Goal: Complete application form: Complete application form

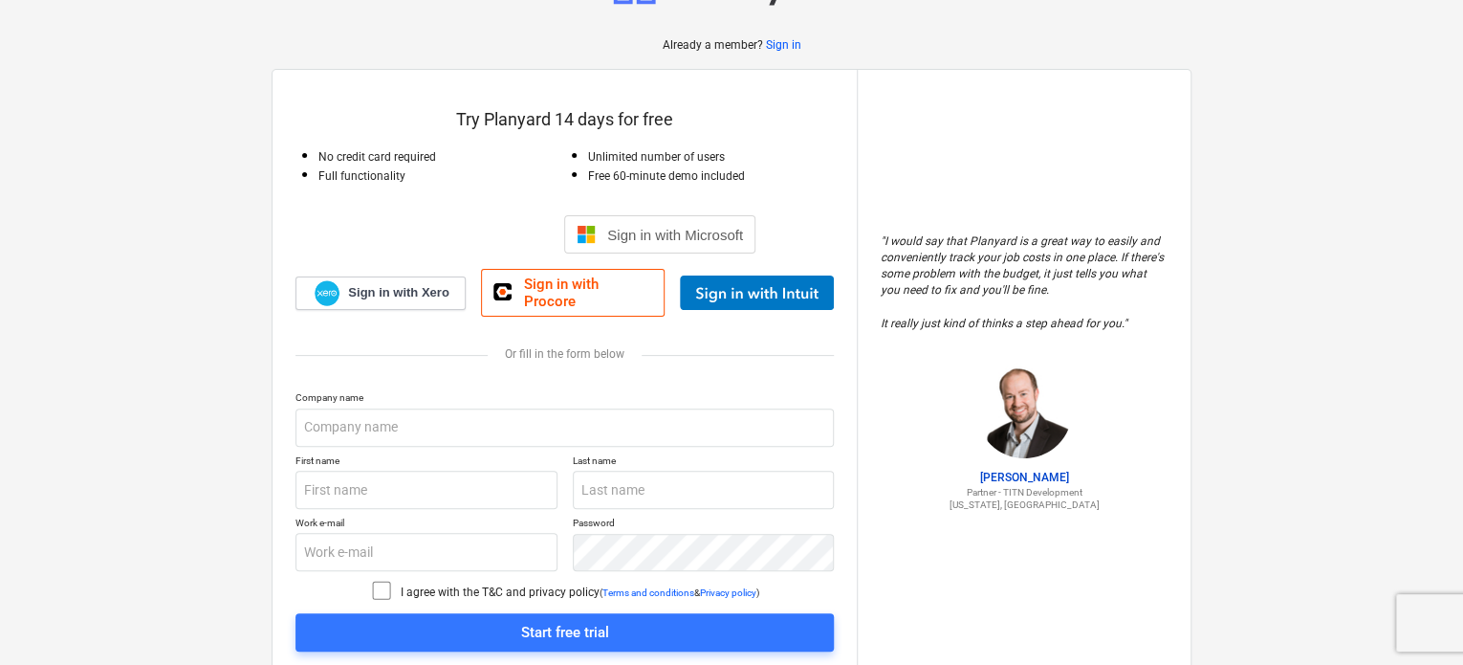
scroll to position [128, 0]
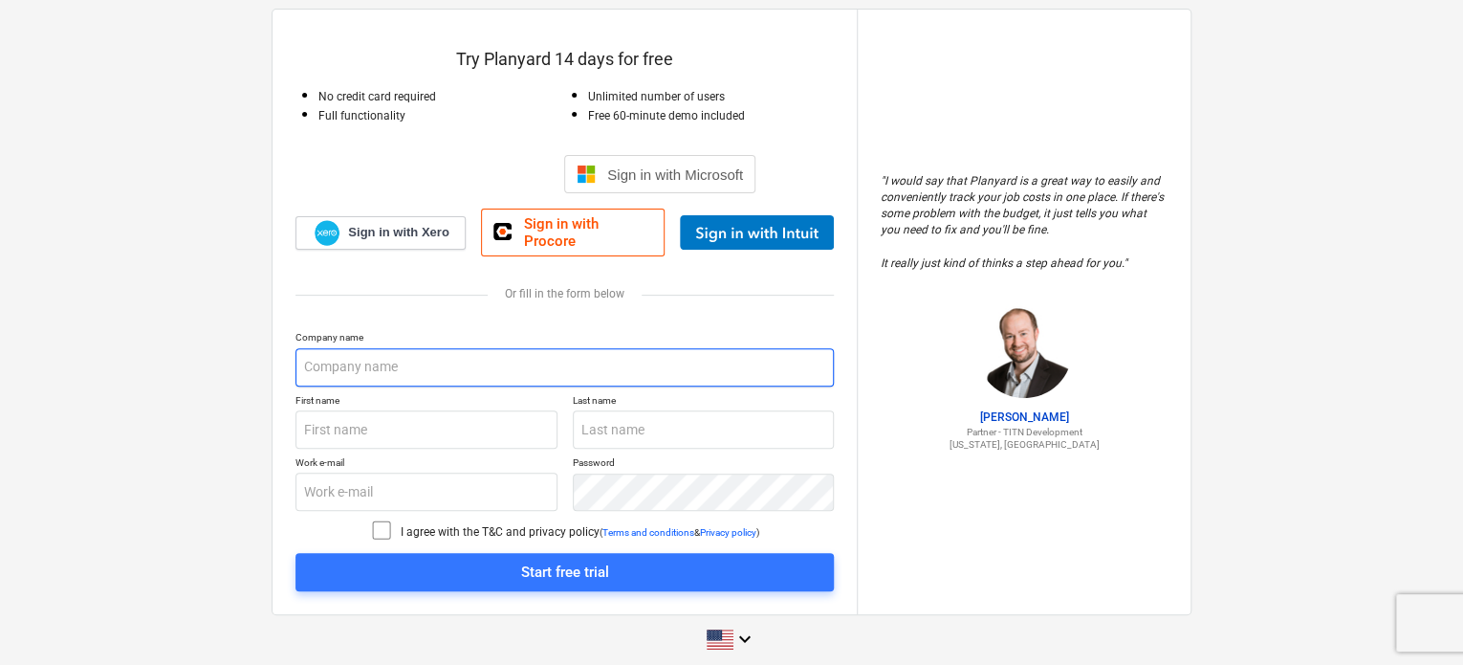
click at [359, 369] on input "text" at bounding box center [565, 367] width 538 height 38
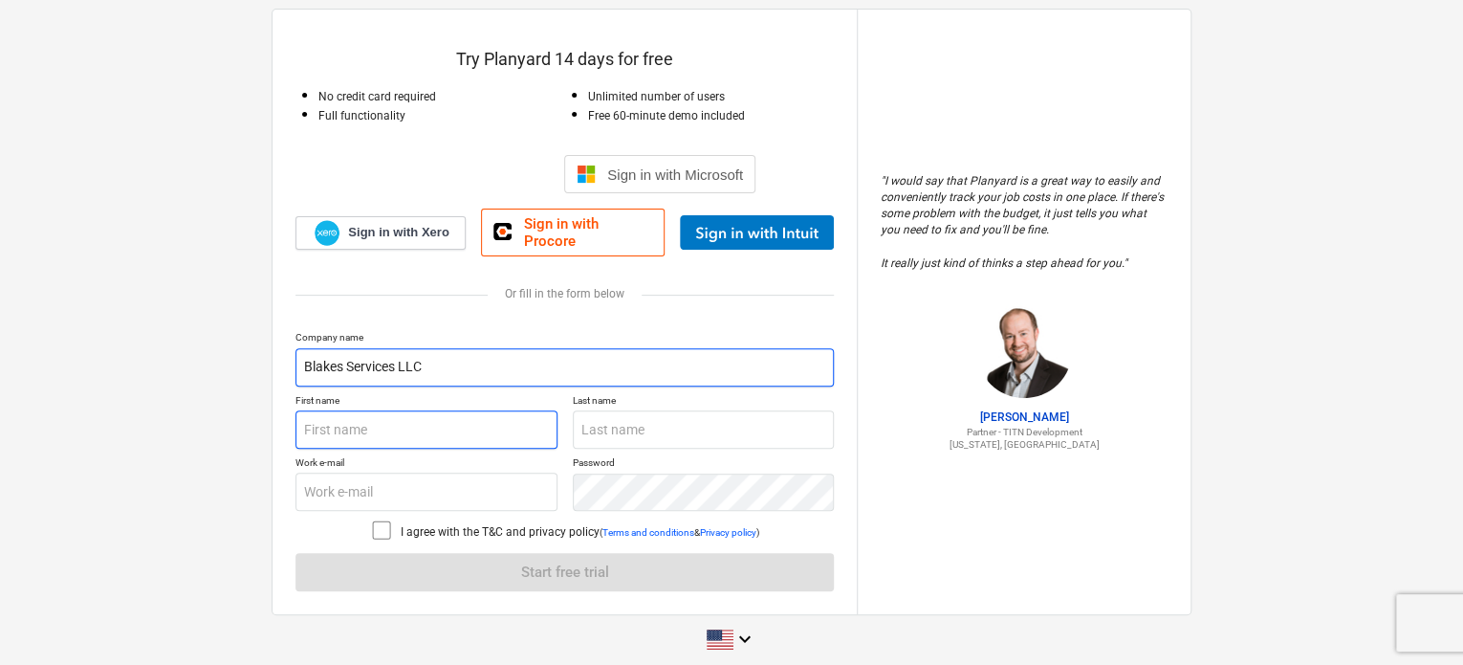
type input "Blakes Services LLC"
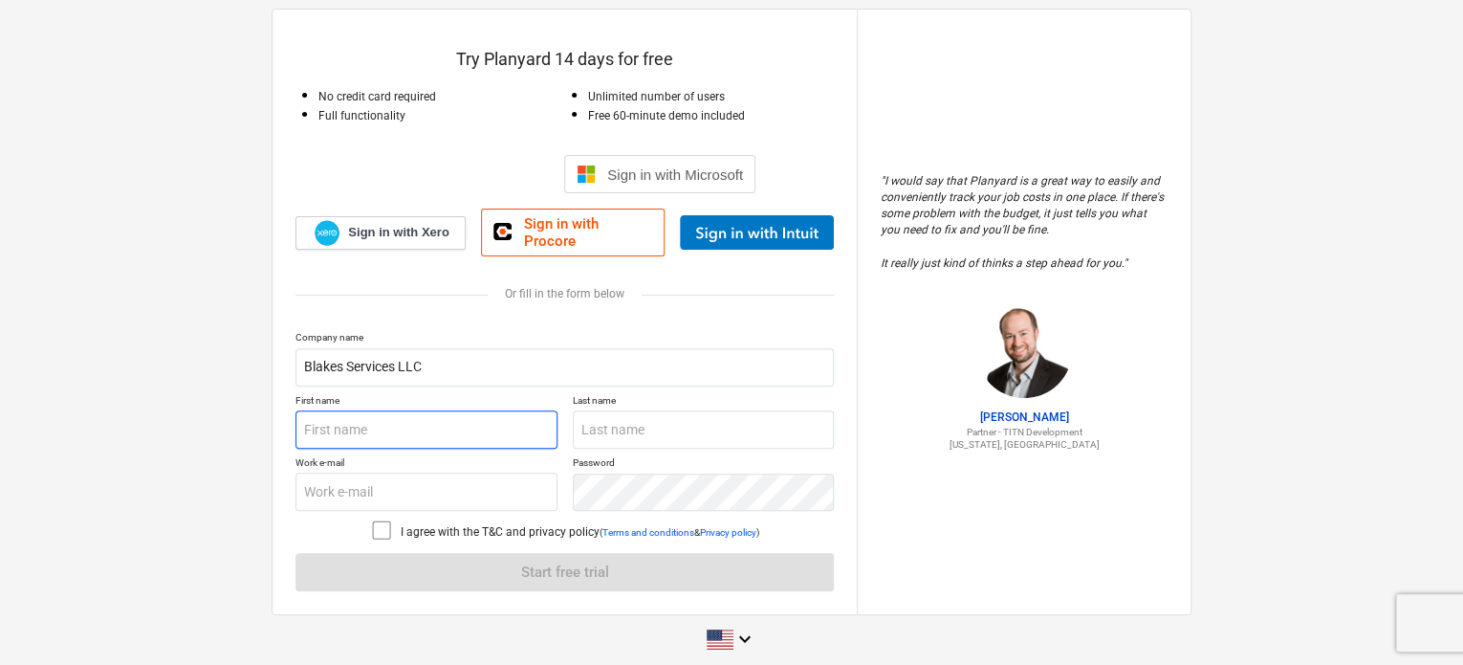
click at [360, 410] on input "text" at bounding box center [427, 429] width 262 height 38
type input "[PERSON_NAME]"
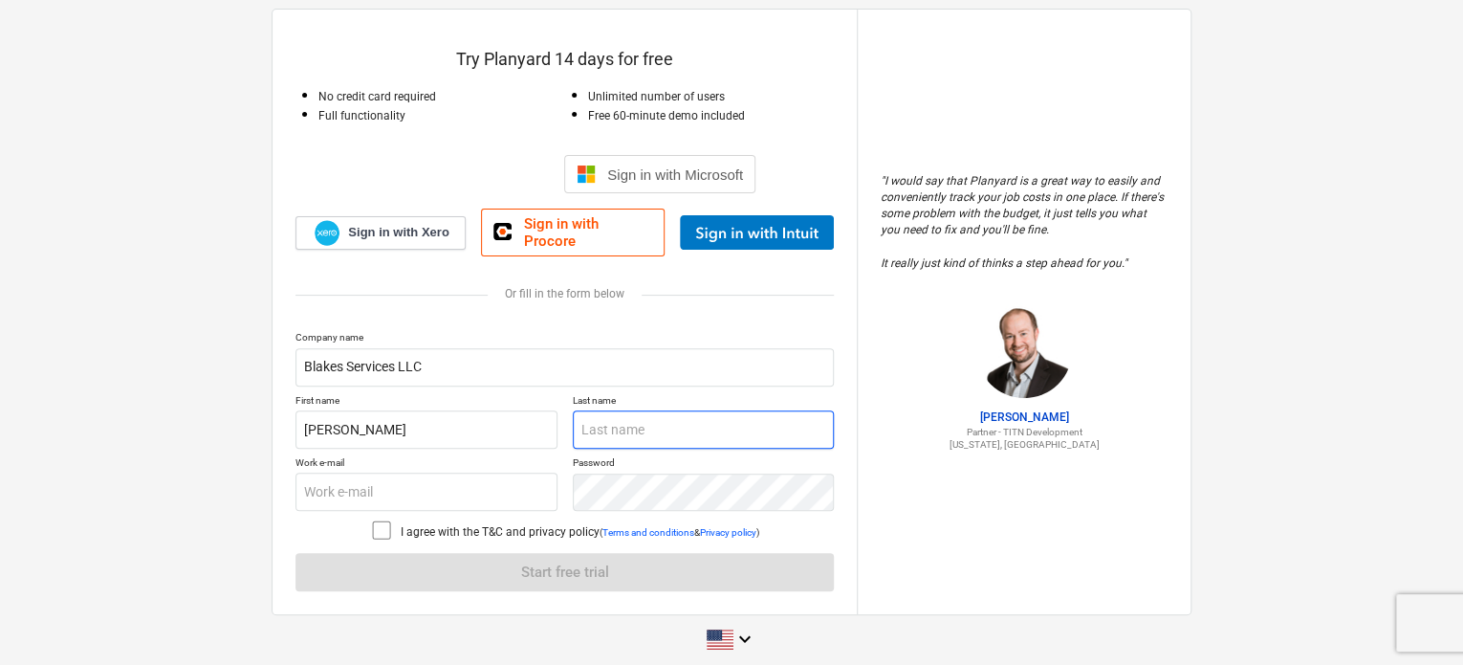
click at [672, 419] on input "text" at bounding box center [704, 429] width 262 height 38
type input "[PERSON_NAME]"
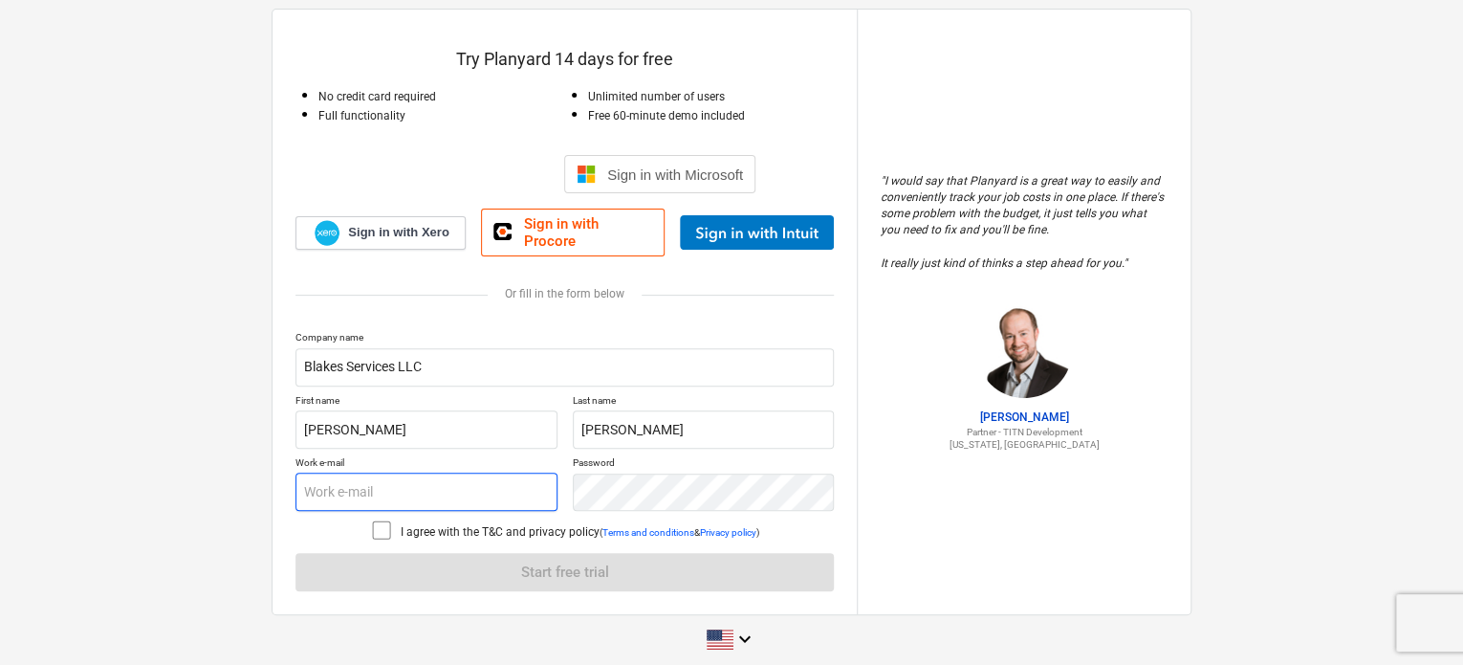
click at [369, 472] on input "text" at bounding box center [427, 491] width 262 height 38
type input "[EMAIL_ADDRESS][DOMAIN_NAME]"
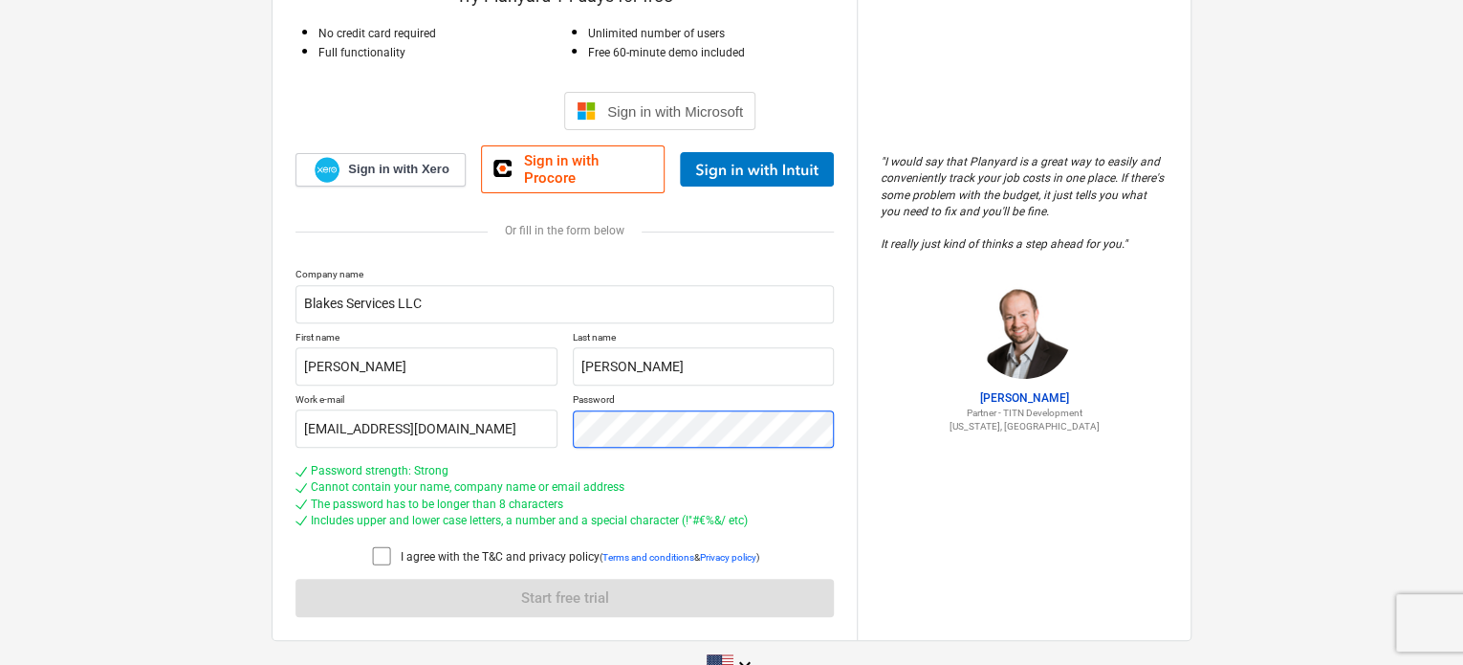
scroll to position [217, 0]
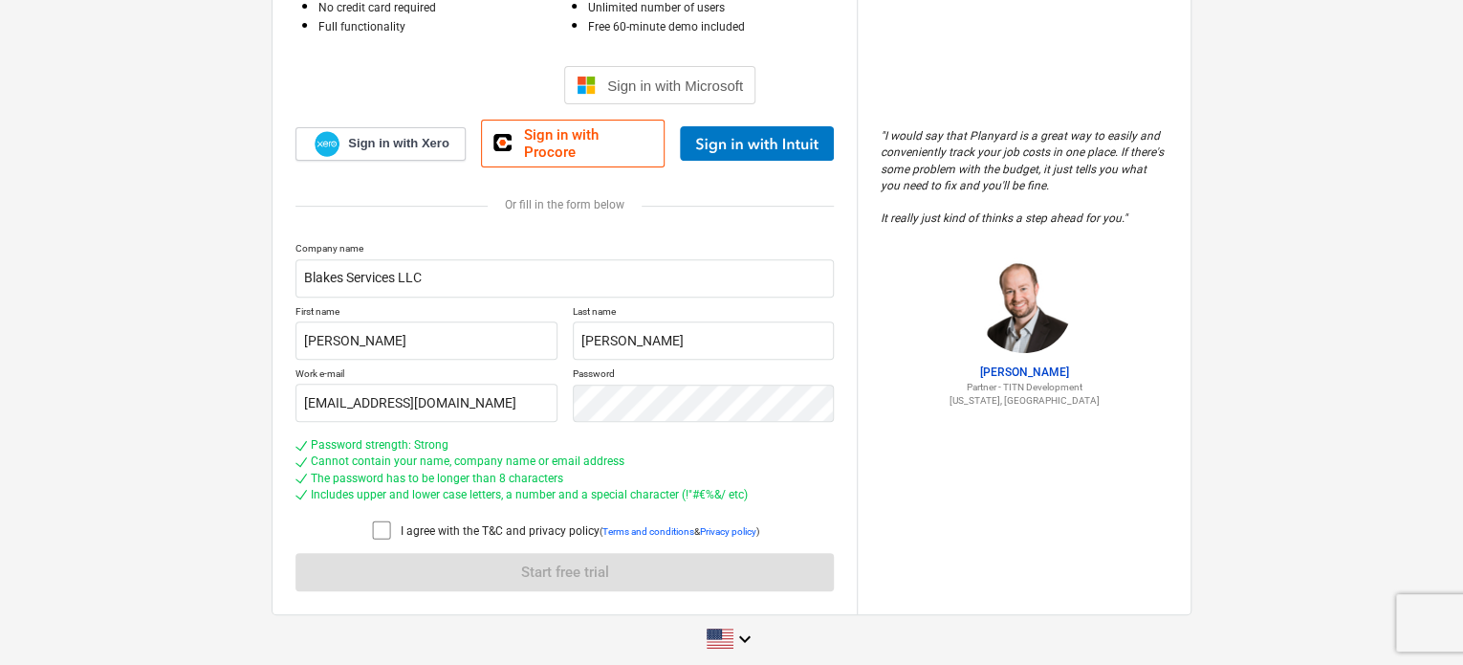
click at [375, 518] on icon at bounding box center [381, 529] width 23 height 23
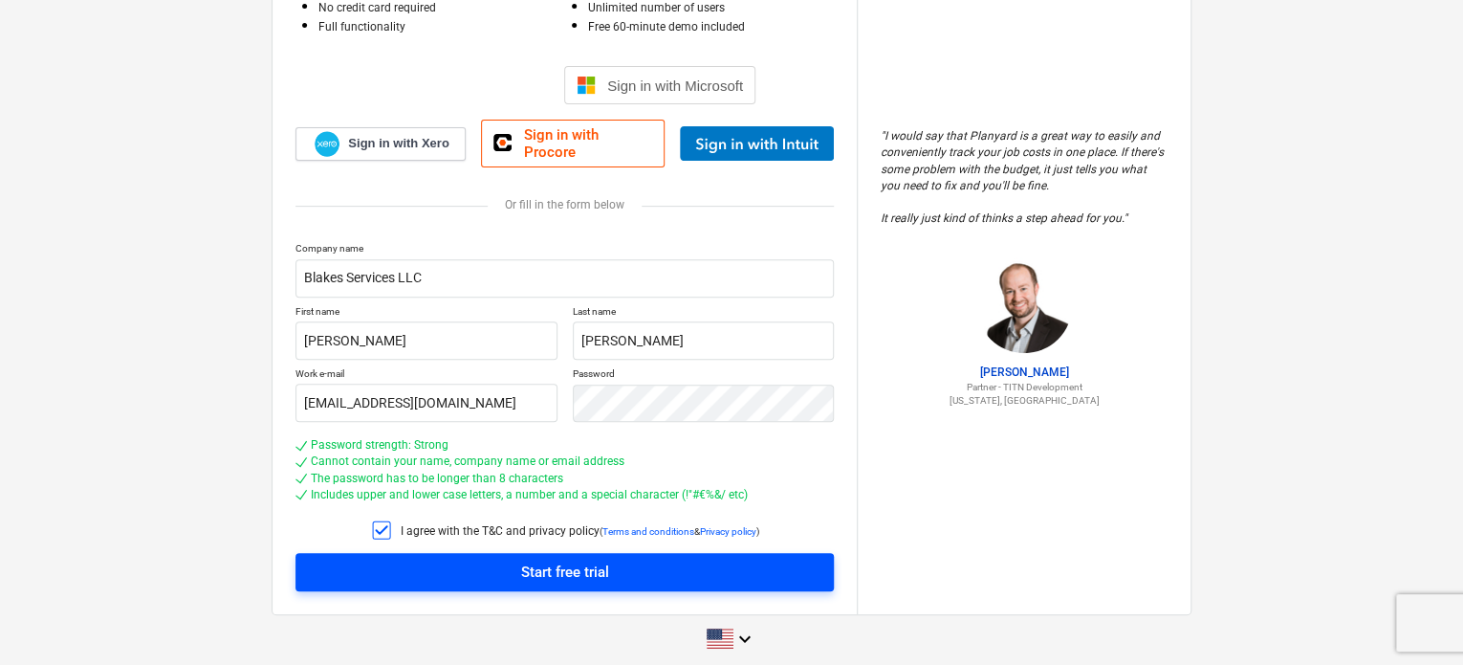
click at [433, 560] on span "Start free trial" at bounding box center [565, 572] width 493 height 25
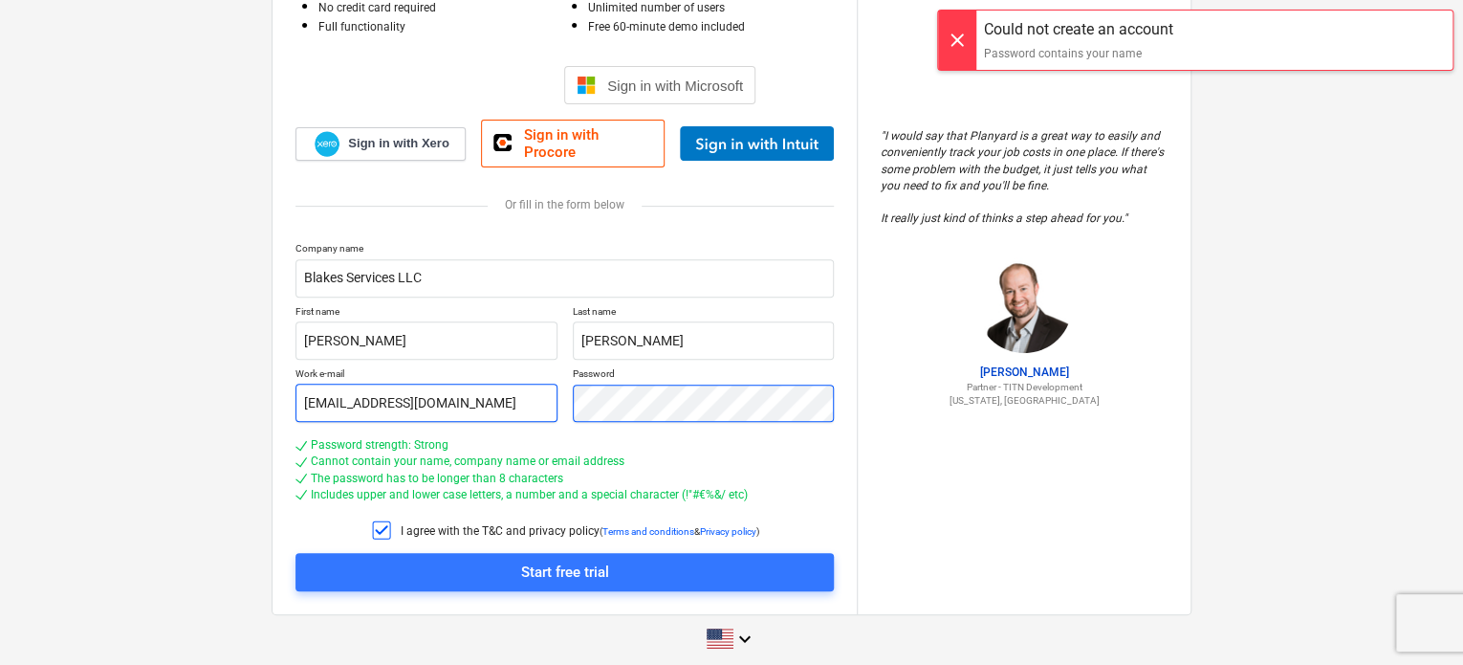
click at [542, 405] on div "Work e-mail [EMAIL_ADDRESS][DOMAIN_NAME] Password" at bounding box center [565, 394] width 538 height 55
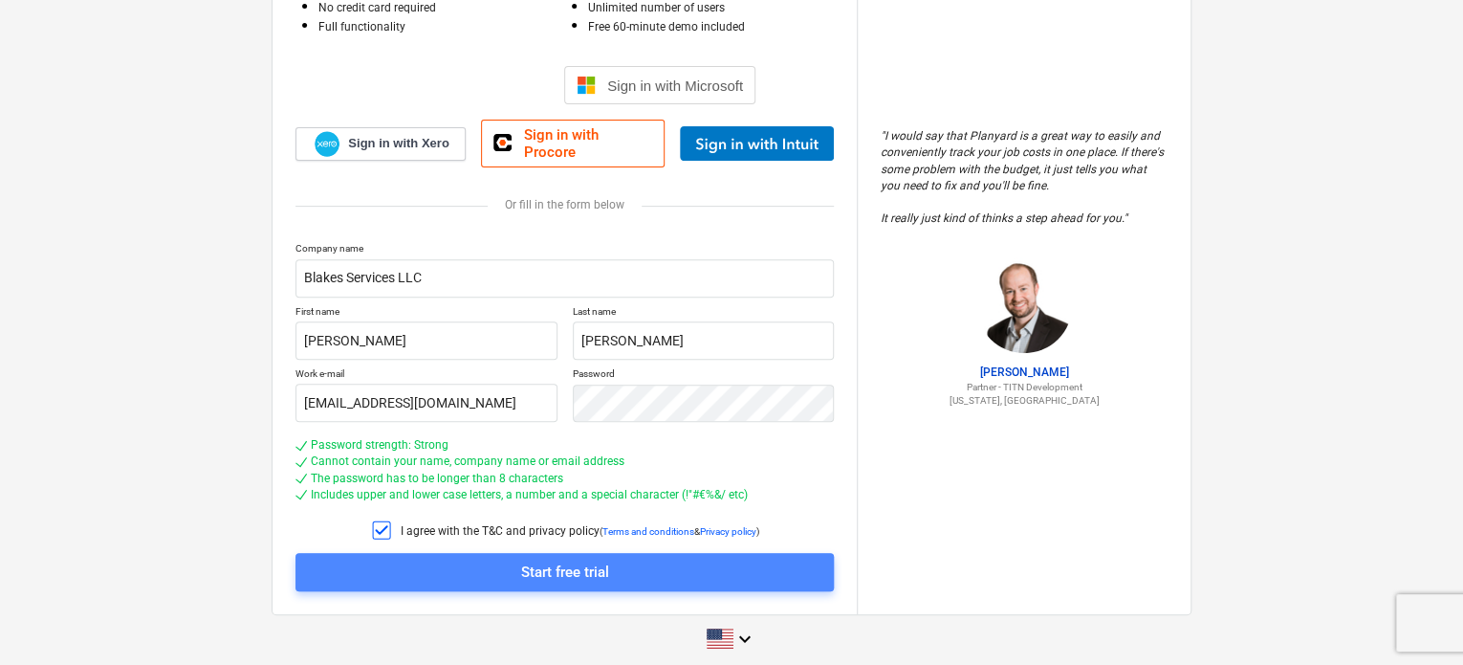
click at [543, 560] on div "Start free trial" at bounding box center [565, 572] width 88 height 25
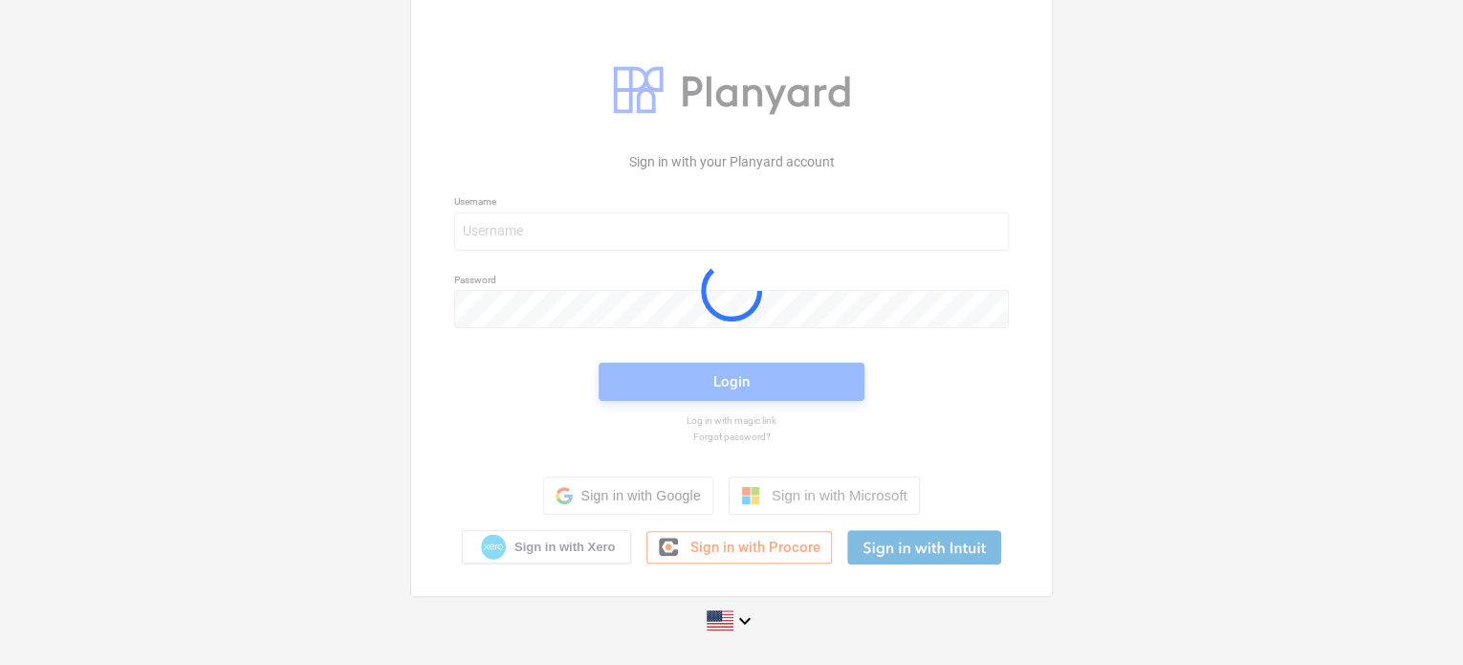
scroll to position [18, 0]
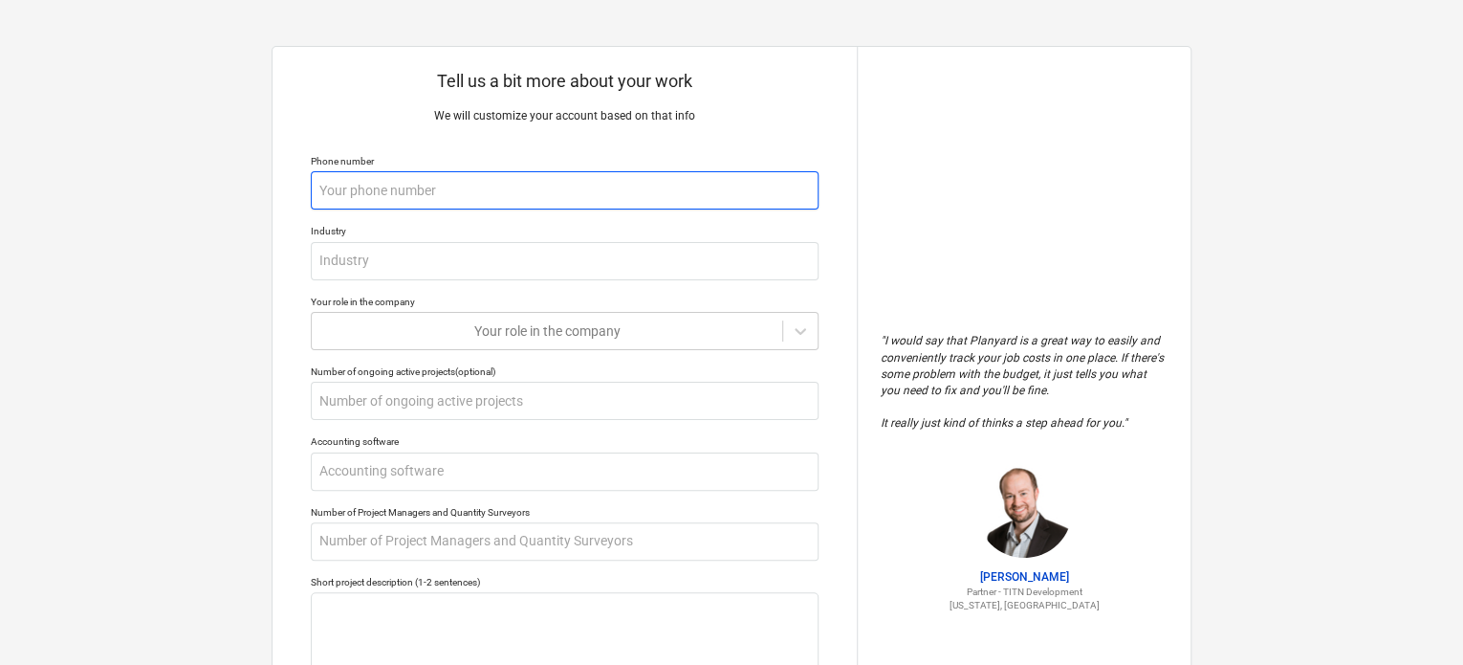
click at [449, 183] on input "text" at bounding box center [565, 190] width 508 height 38
type textarea "x"
type input "6"
type textarea "x"
type input "603"
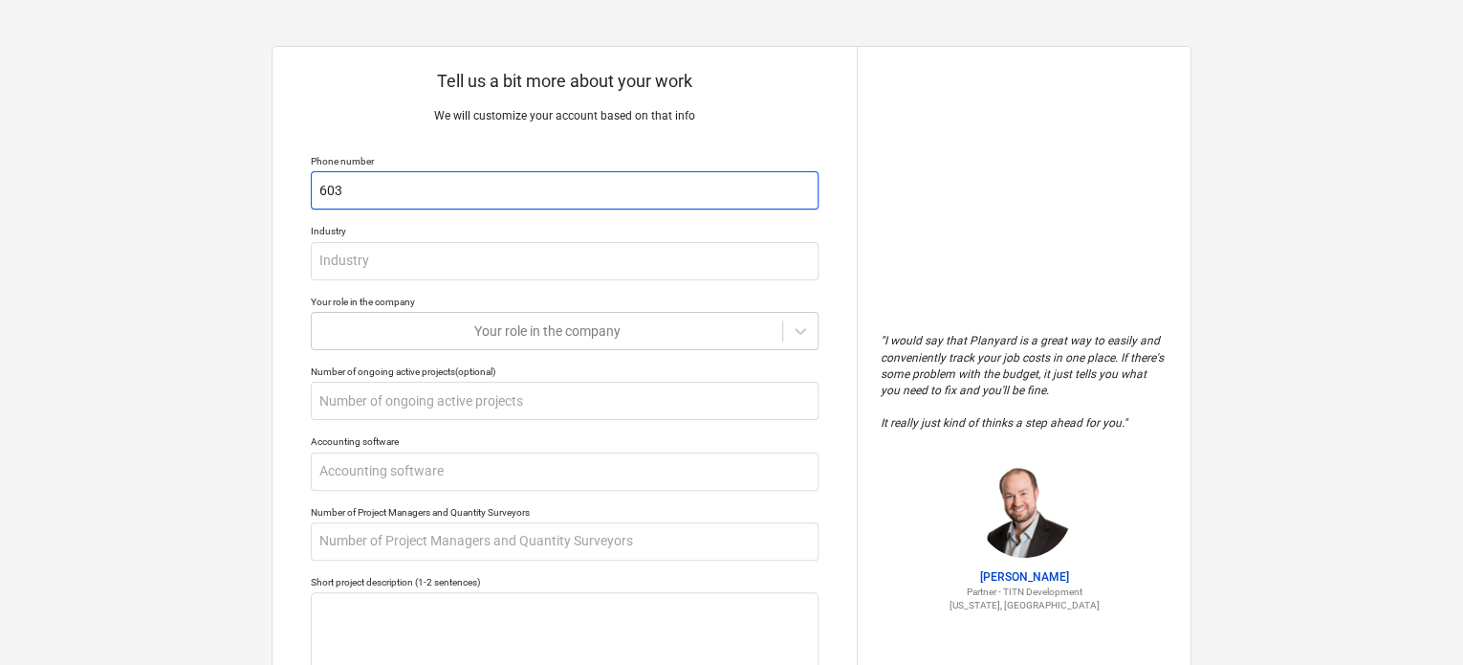
type textarea "x"
type input "603-"
type textarea "x"
type input "603-6"
type textarea "x"
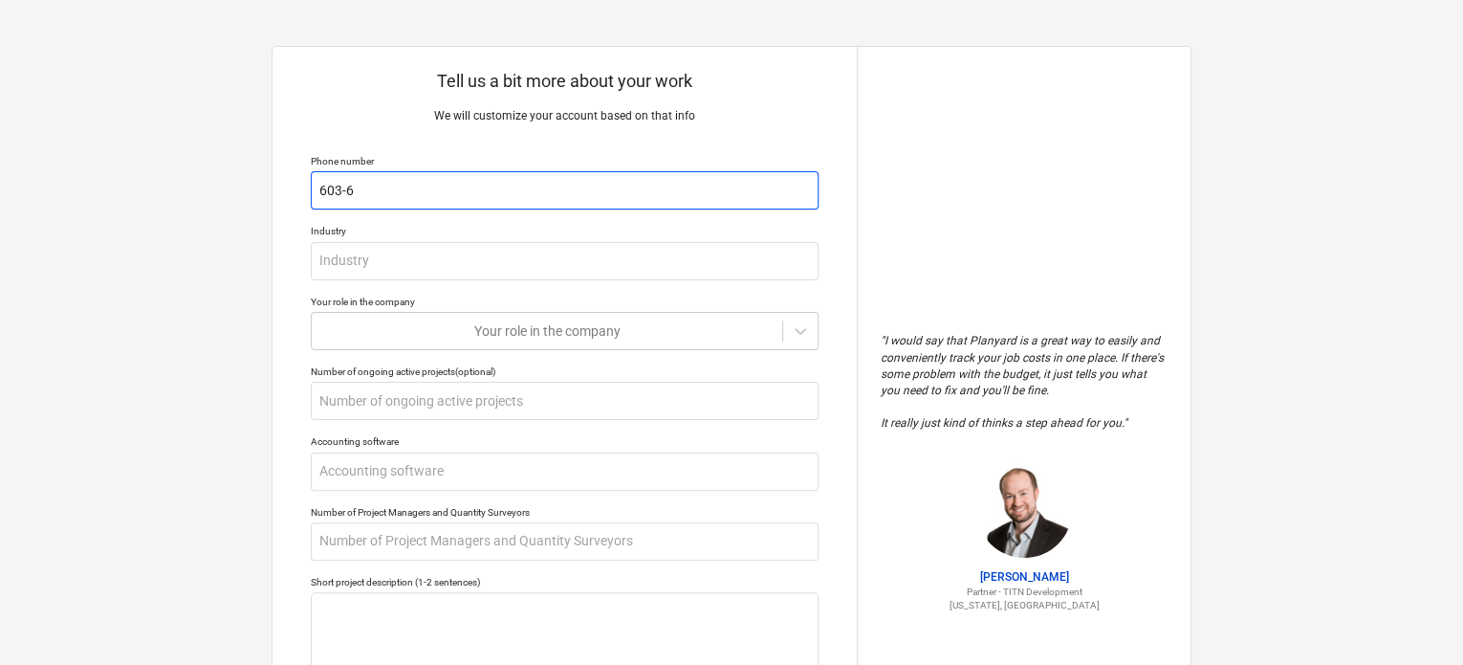
type input "603-60"
type textarea "x"
type input "603-605"
type textarea "x"
type input "603-605-"
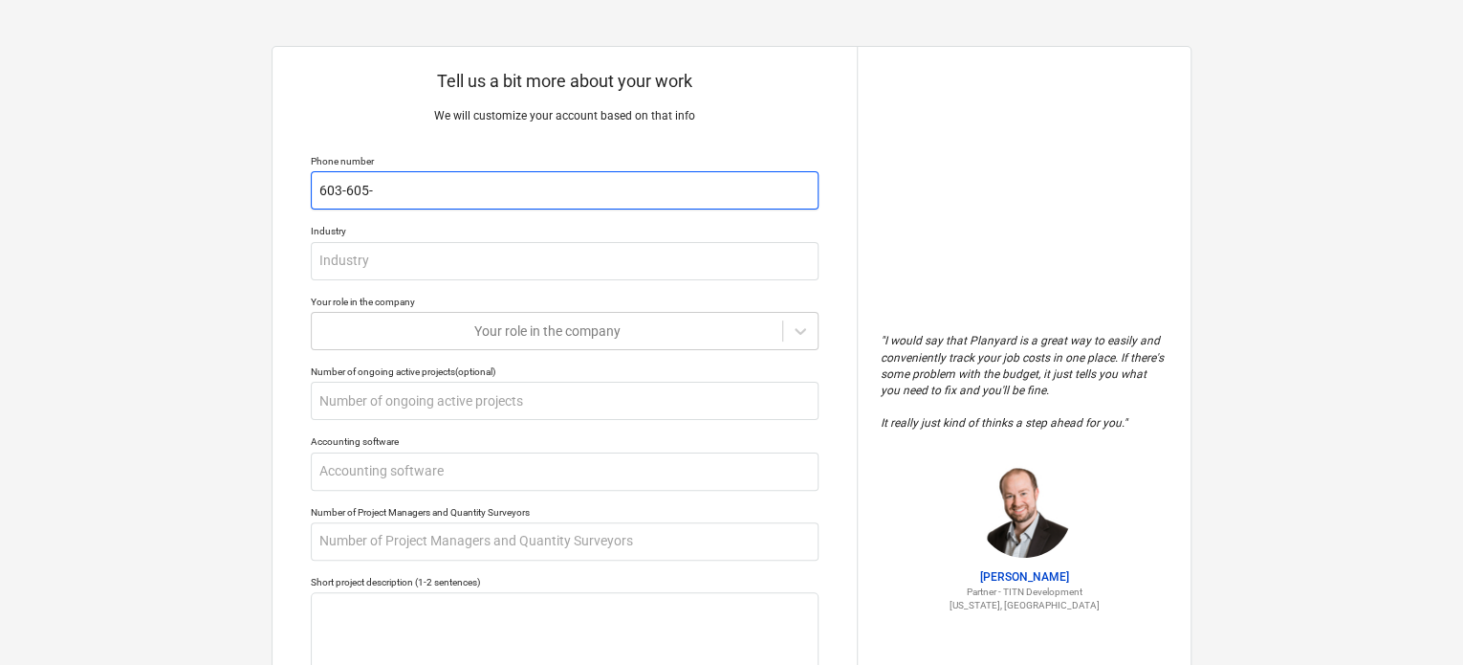
type textarea "x"
type input "[PHONE_NUMBER]"
type textarea "x"
type input "[PHONE_NUMBER]"
type textarea "x"
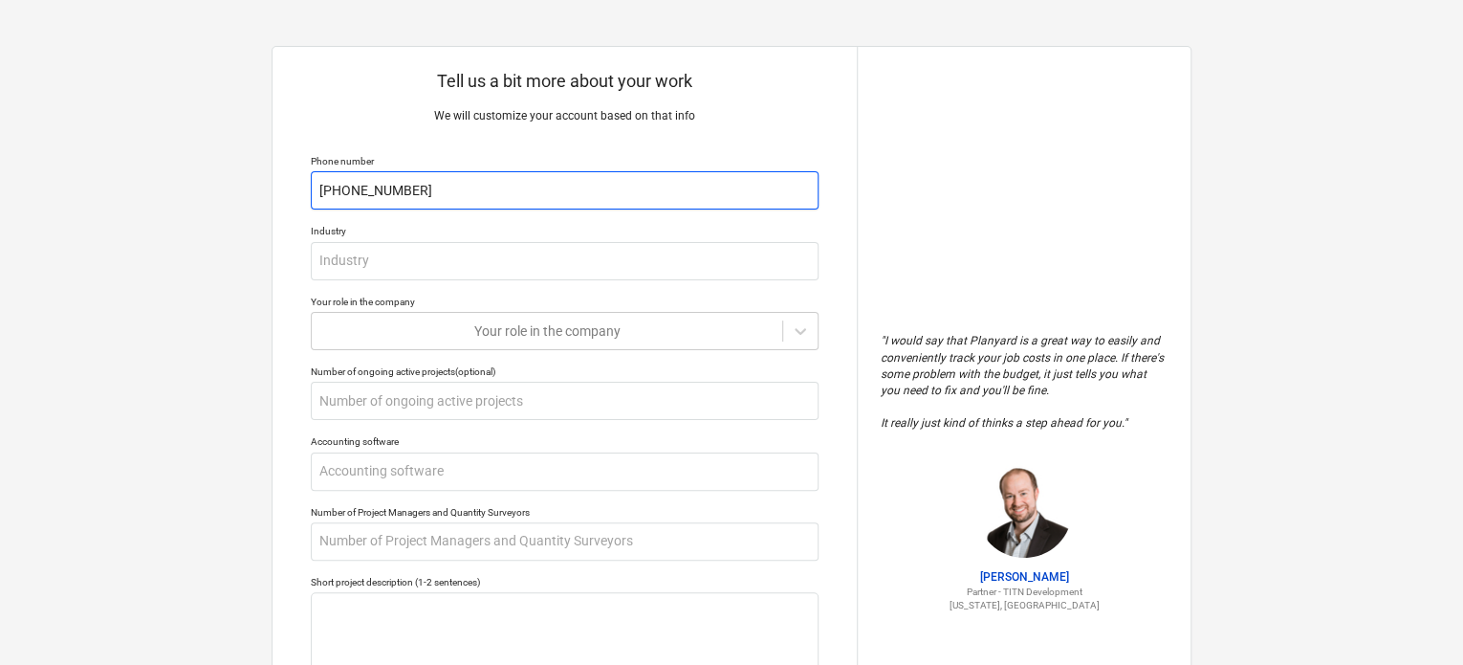
type input "[PHONE_NUMBER]"
type textarea "x"
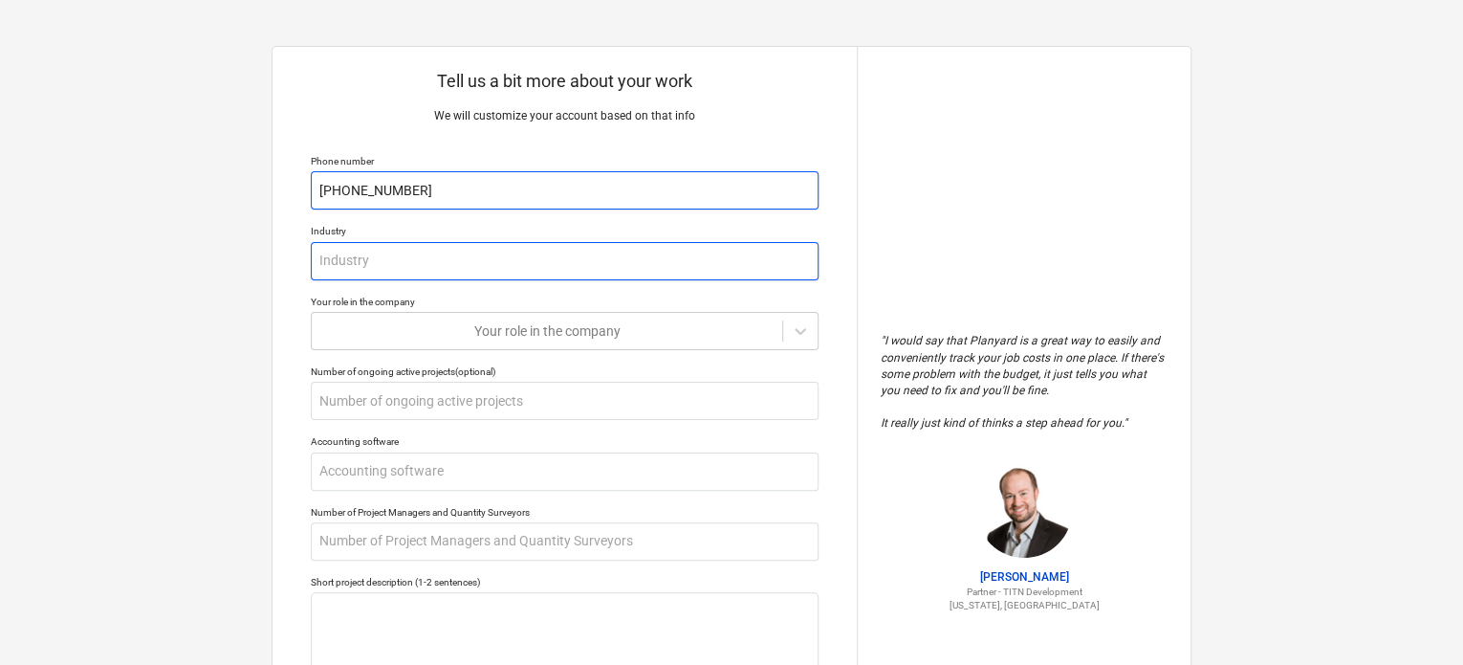
type input "[PHONE_NUMBER]"
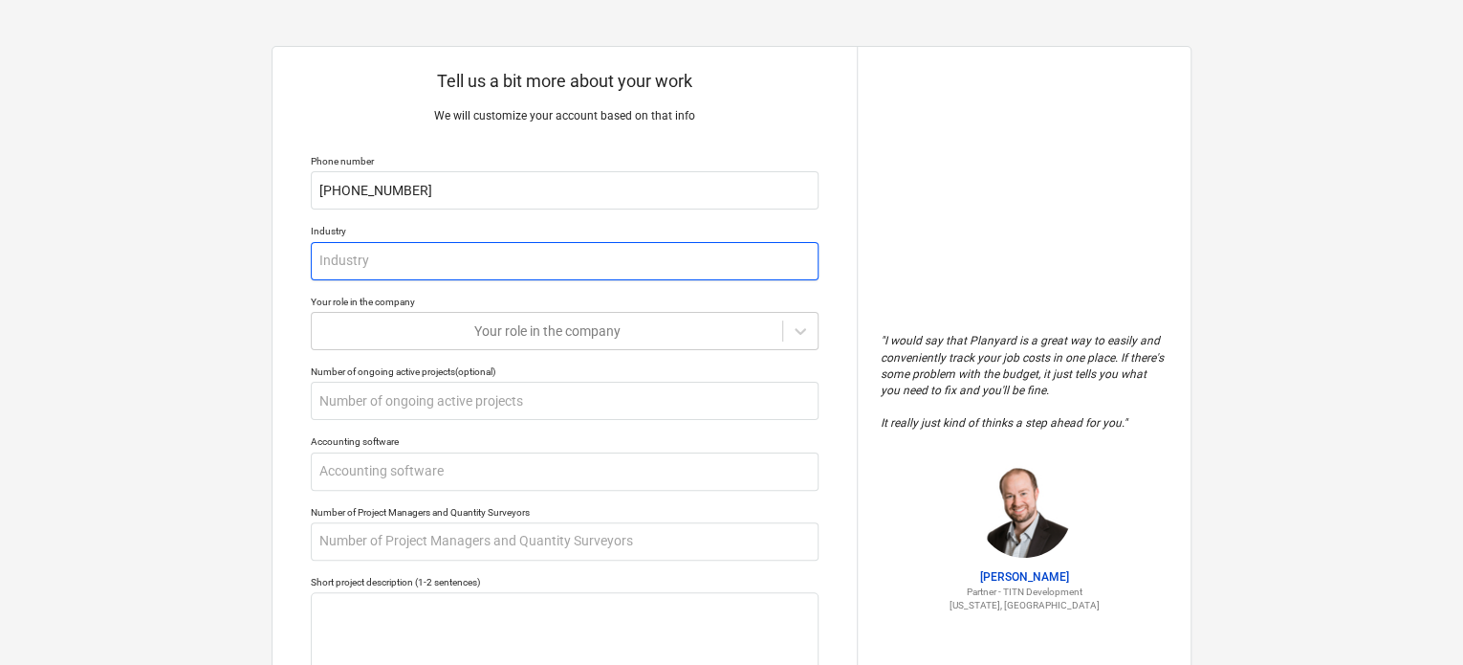
click at [339, 268] on input "text" at bounding box center [565, 261] width 508 height 38
type textarea "x"
type input "L"
type textarea "x"
type input "Lan"
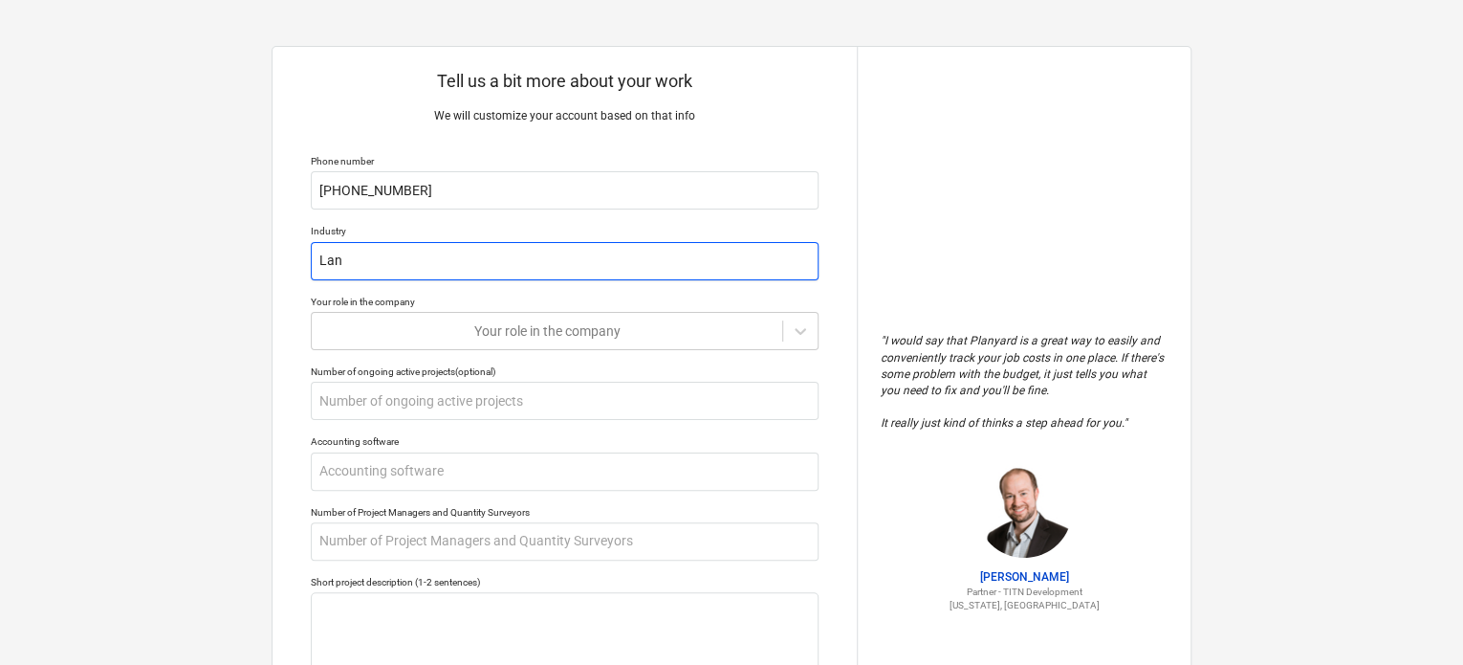
type textarea "x"
type input "Land"
type textarea "x"
type input "Lands"
type textarea "x"
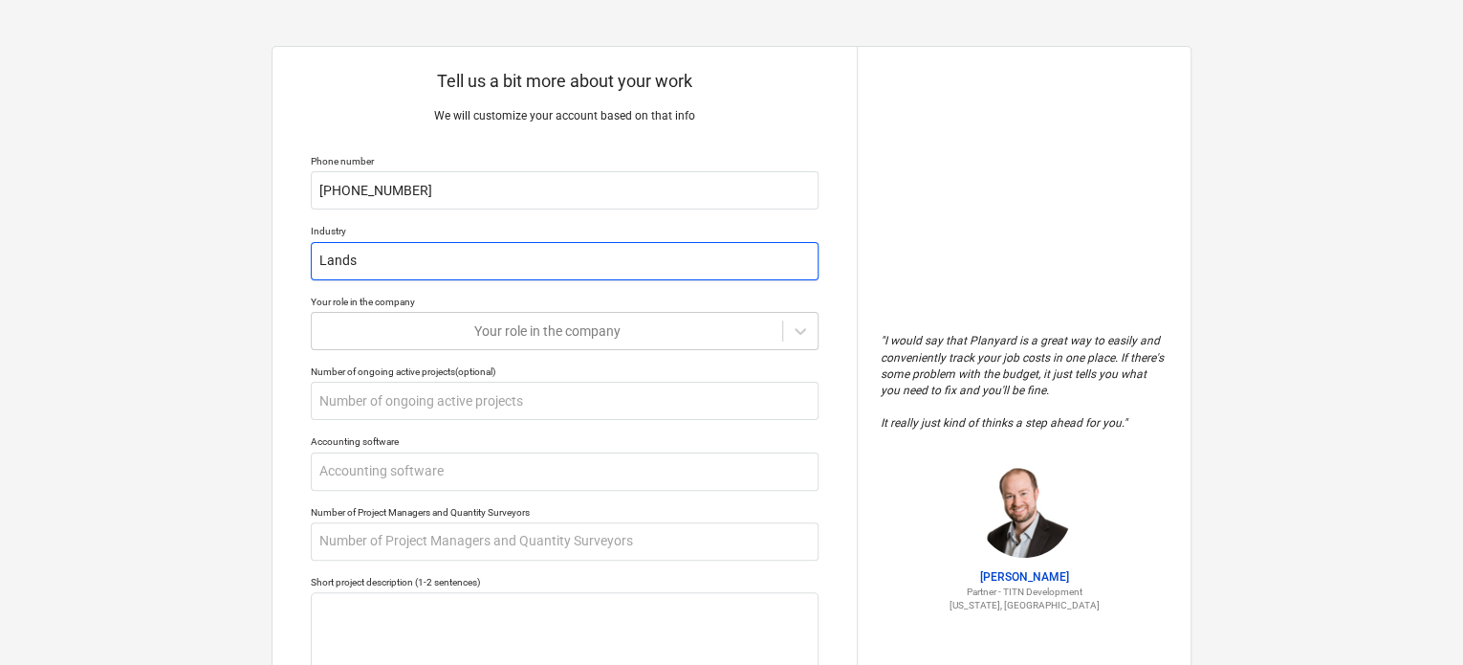
type input "Landsc"
type textarea "x"
type input "Landsca"
type textarea "x"
type input "Landscap"
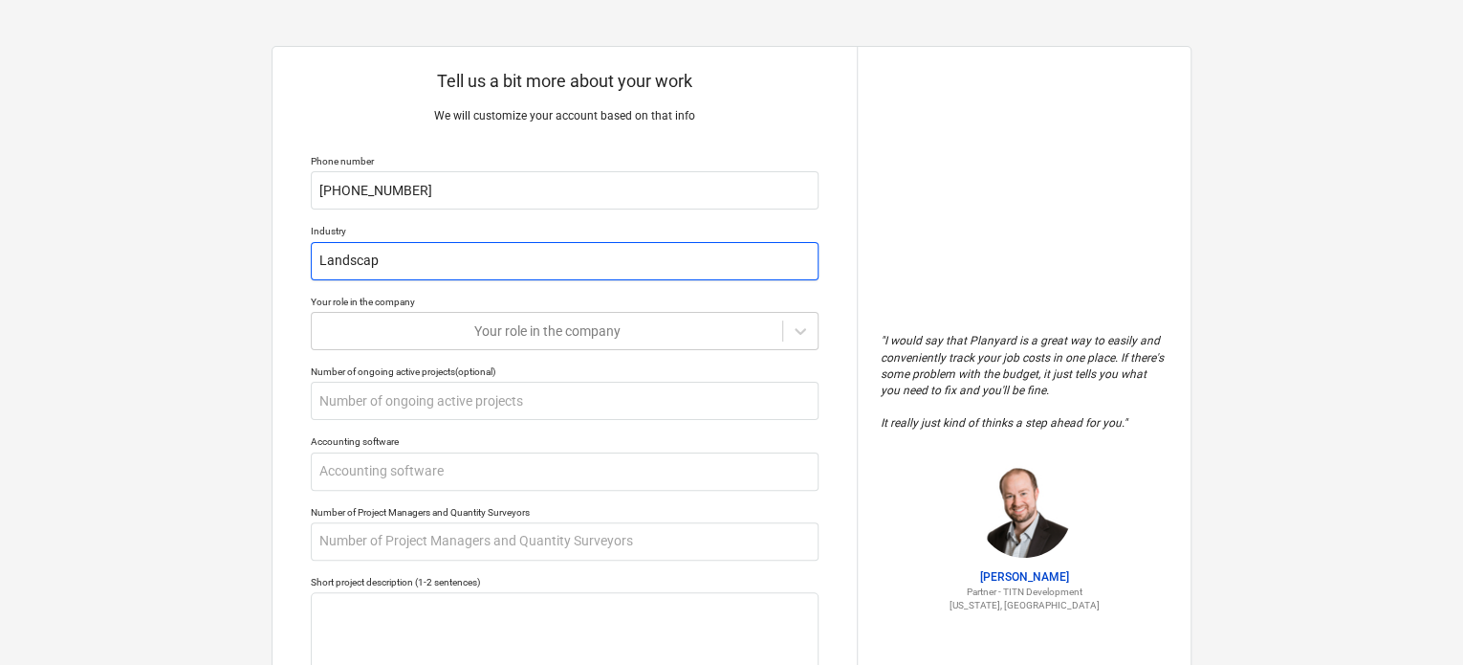
type textarea "x"
type input "Landscape"
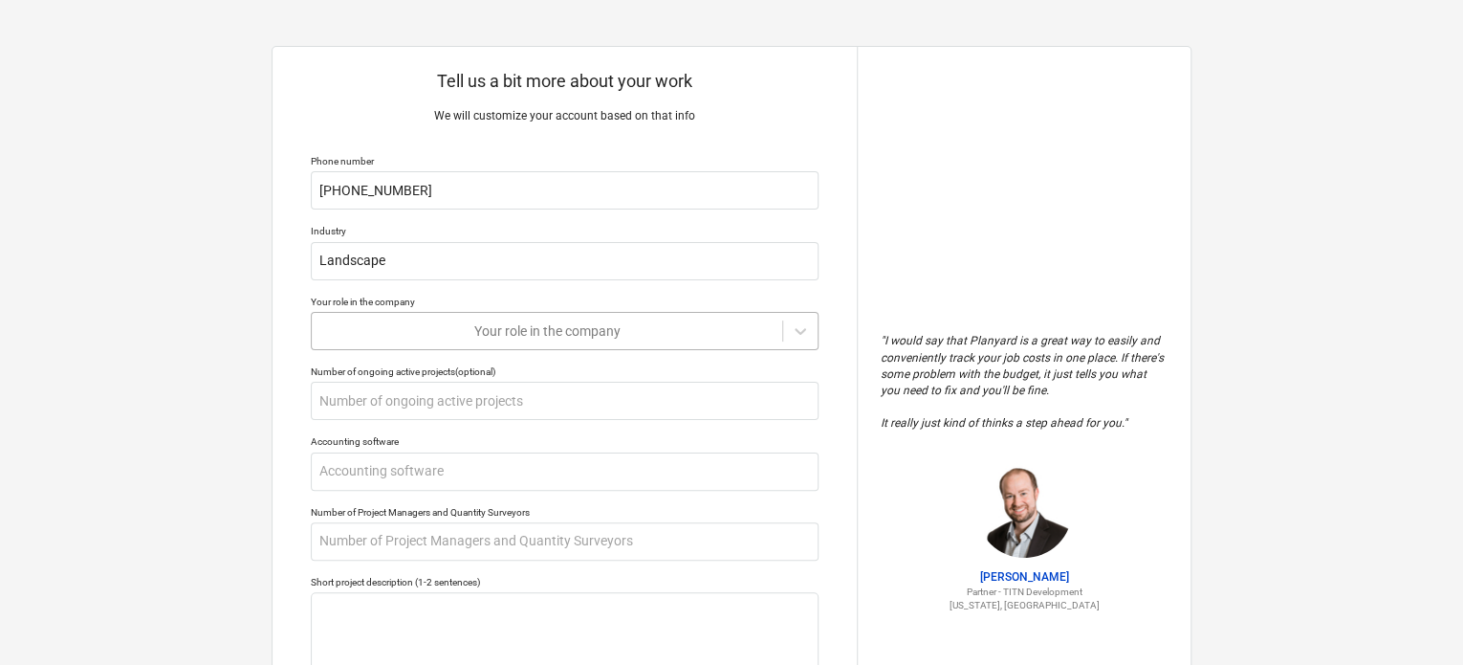
click at [436, 332] on div at bounding box center [546, 330] width 451 height 19
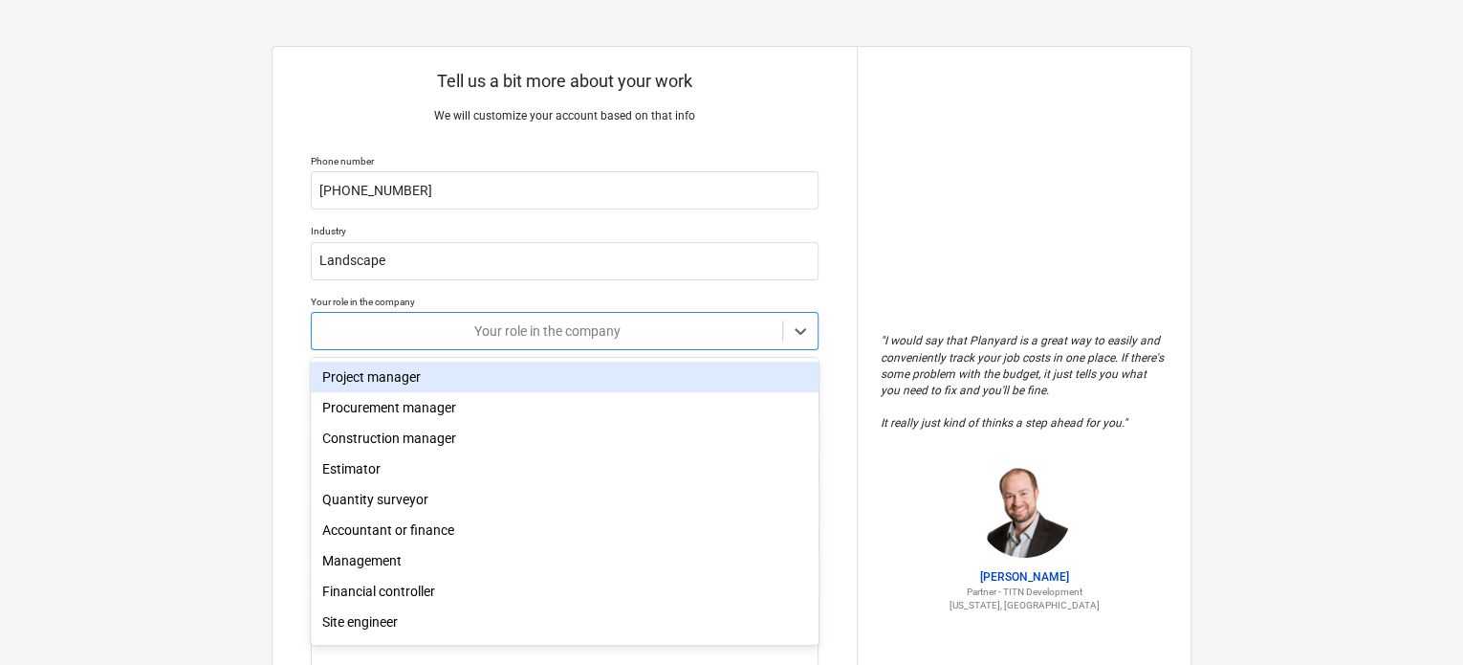
scroll to position [65, 0]
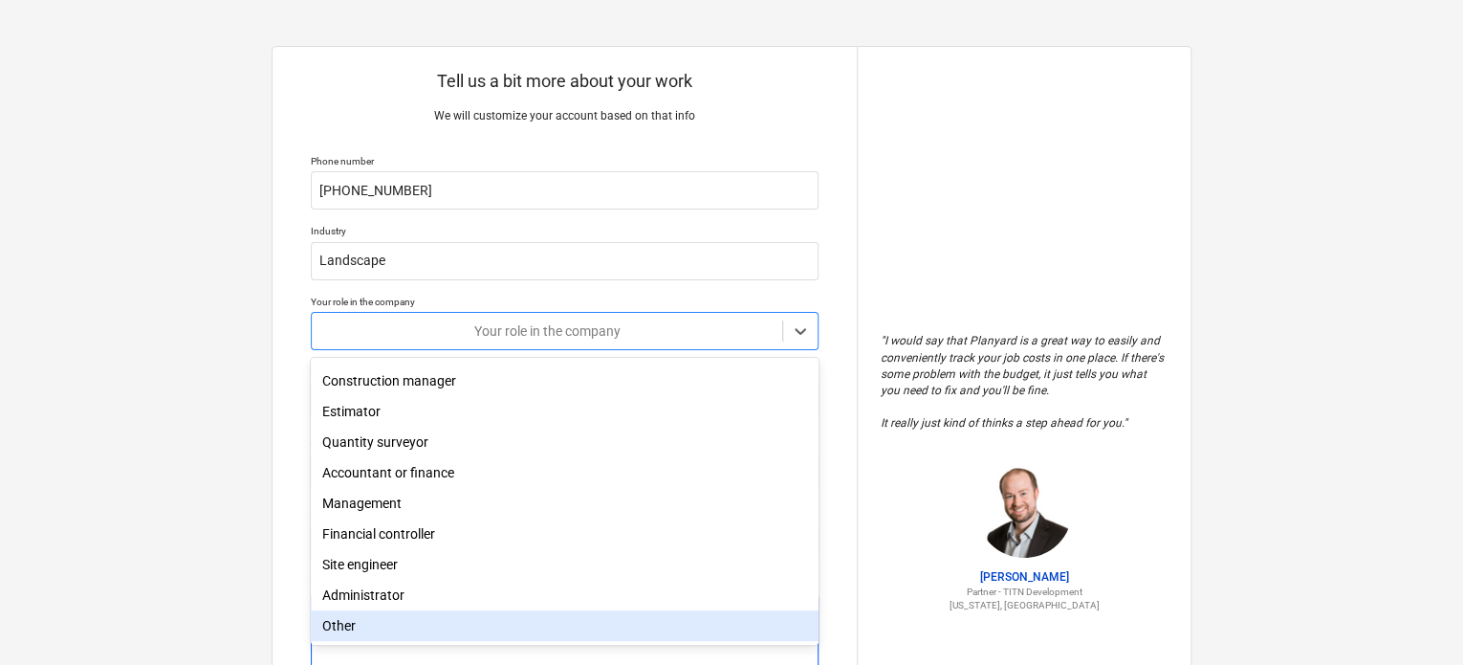
drag, startPoint x: 360, startPoint y: 619, endPoint x: 363, endPoint y: 604, distance: 15.6
click at [360, 618] on div "Other" at bounding box center [565, 625] width 508 height 31
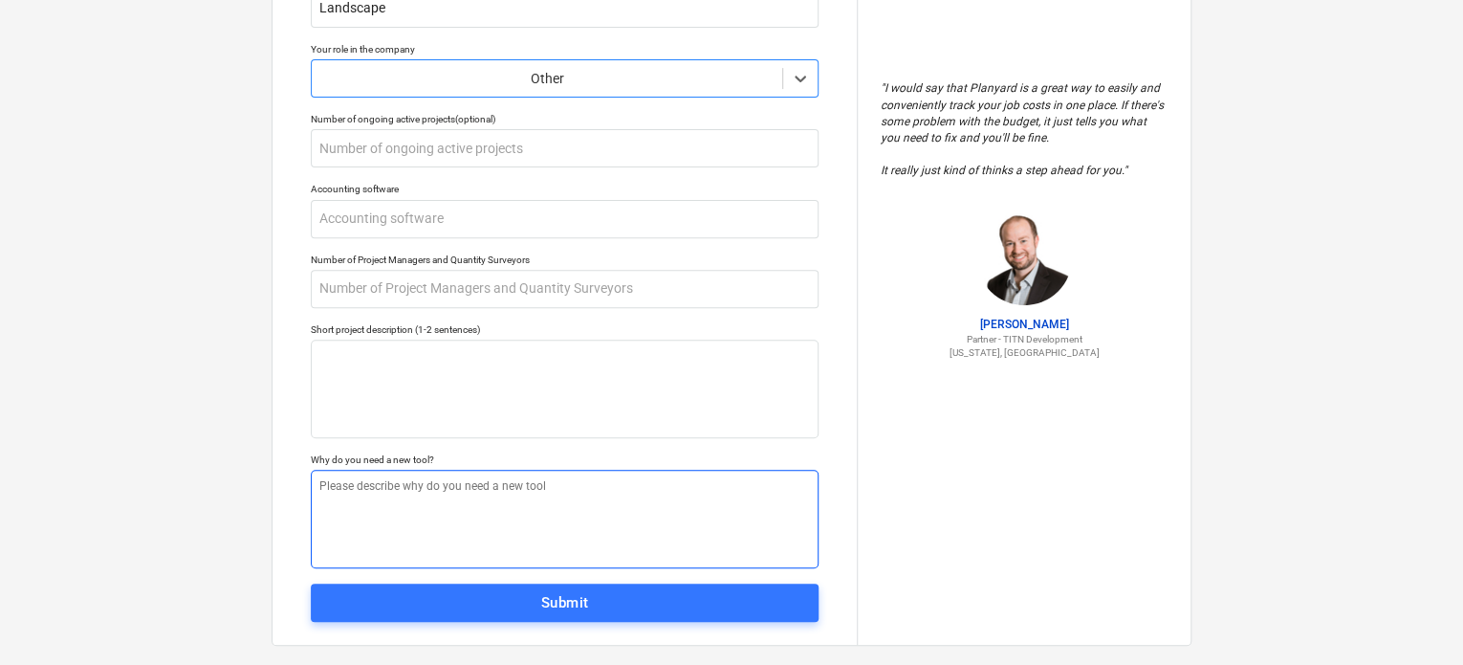
scroll to position [278, 0]
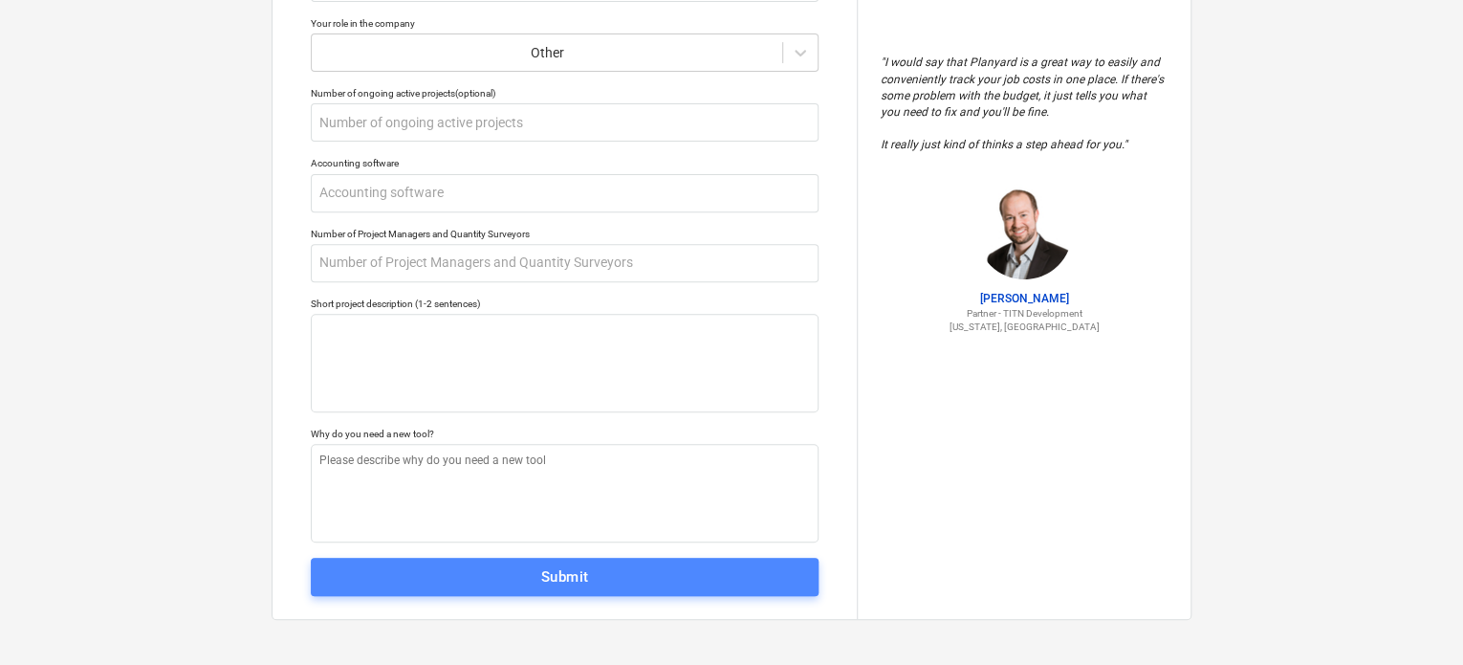
click at [391, 564] on span "Submit" at bounding box center [565, 576] width 466 height 25
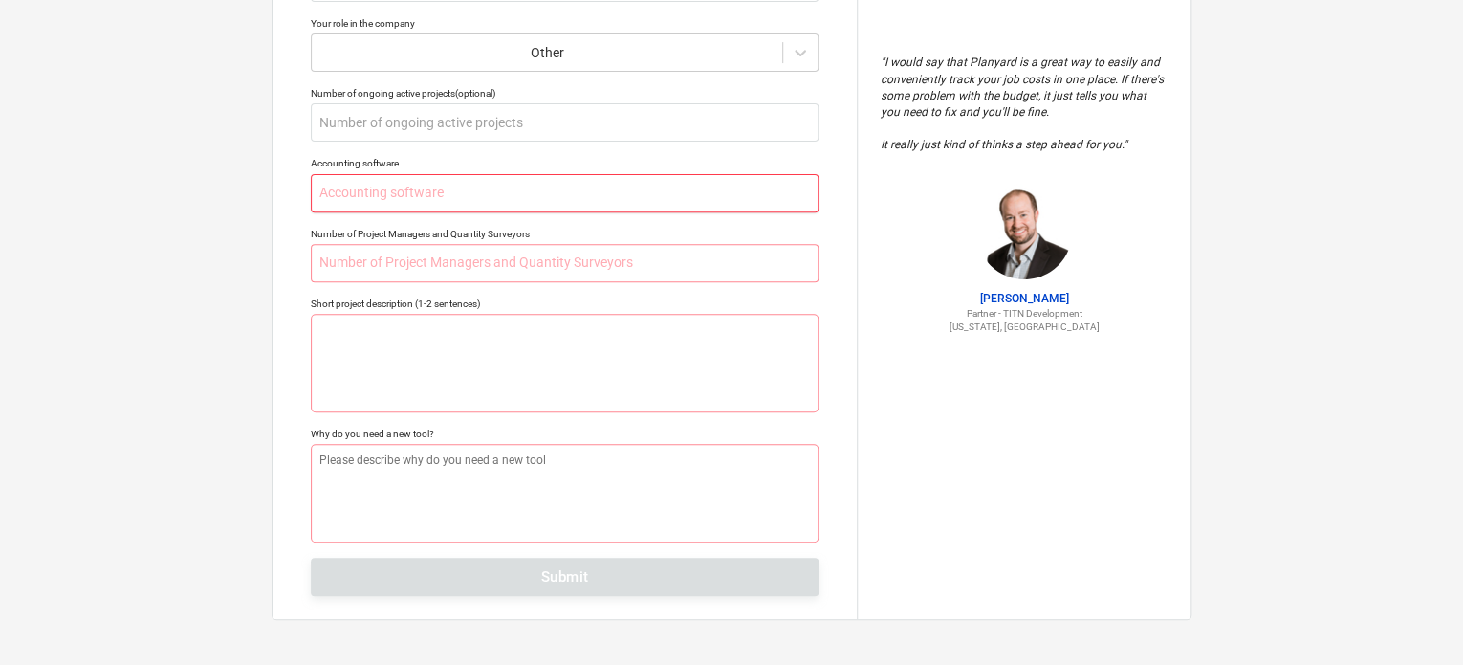
click at [418, 209] on input "text" at bounding box center [565, 193] width 508 height 38
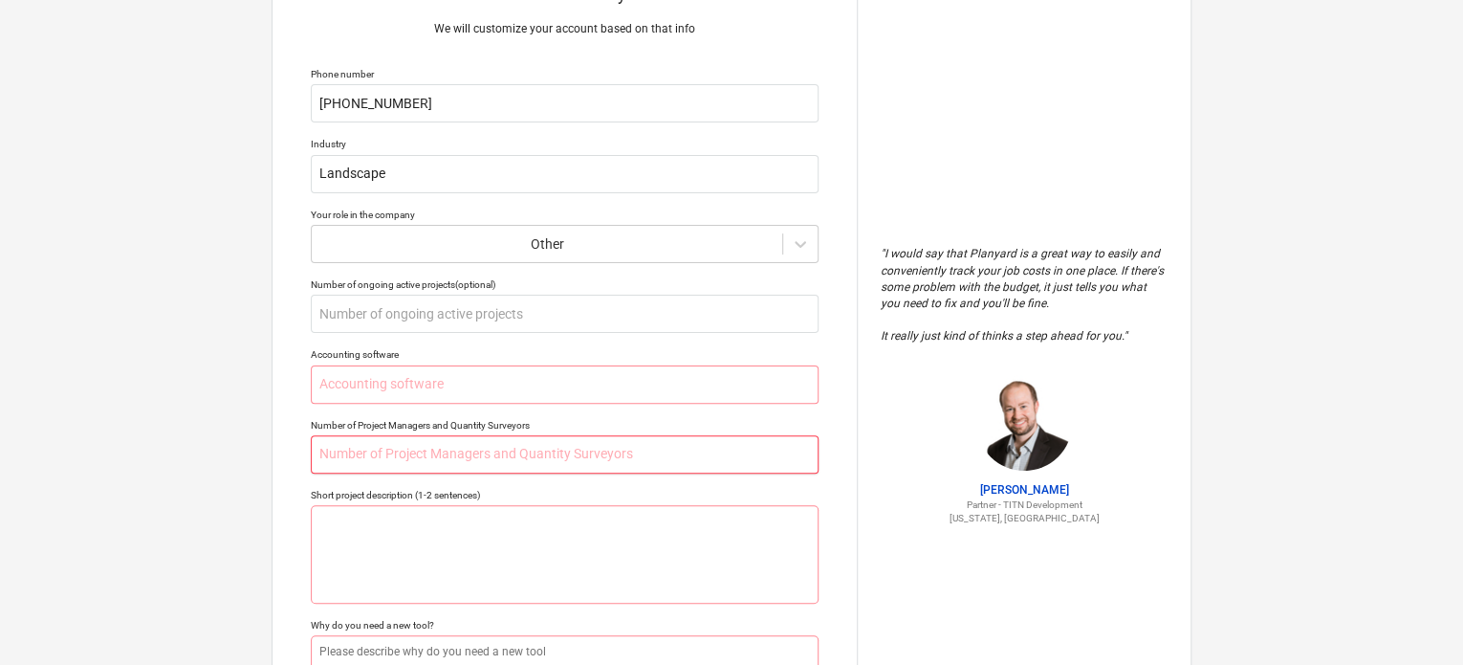
type textarea "x"
click at [367, 448] on input "text" at bounding box center [565, 454] width 508 height 38
